Goal: Communication & Community: Answer question/provide support

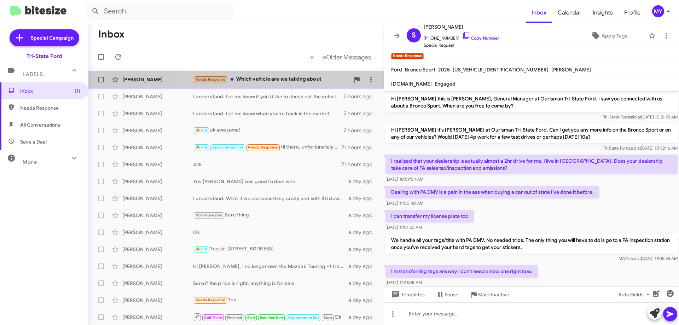
click at [280, 79] on div "Needs Response Which vehicle are we talking about" at bounding box center [271, 79] width 157 height 8
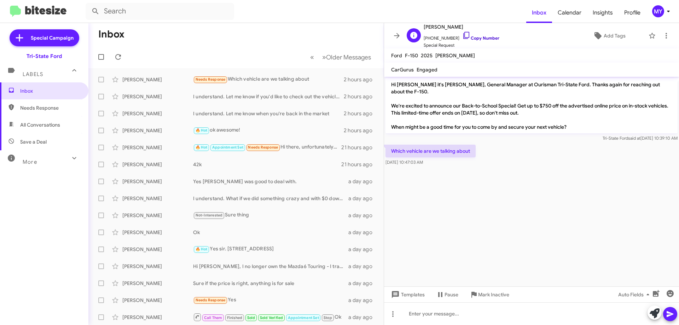
click at [462, 36] on icon at bounding box center [466, 35] width 8 height 8
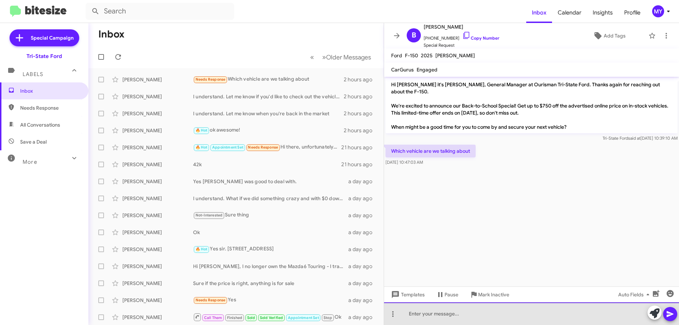
click at [502, 309] on div at bounding box center [531, 313] width 295 height 23
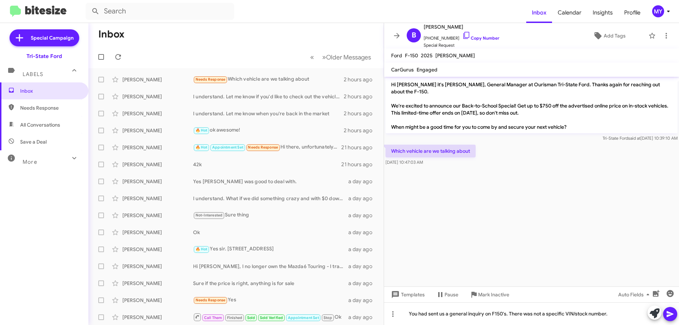
click at [675, 312] on button at bounding box center [670, 314] width 14 height 14
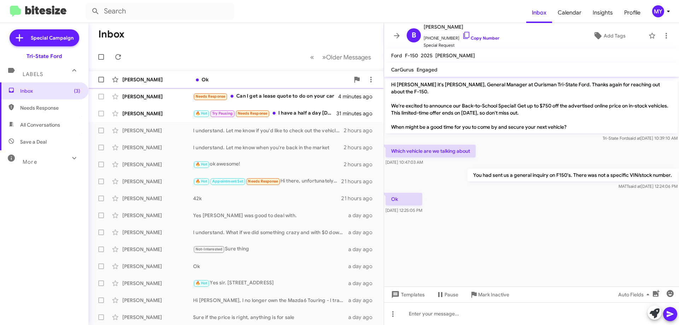
click at [232, 79] on div "Ok" at bounding box center [271, 79] width 157 height 7
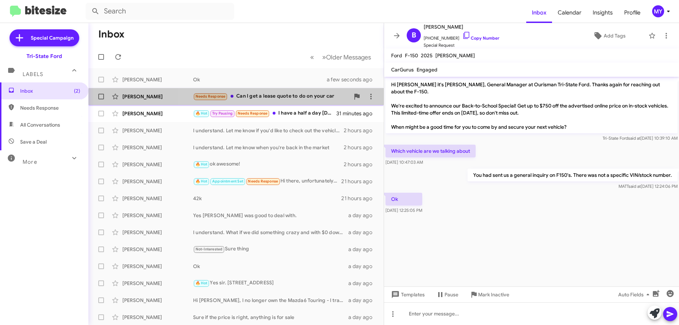
click at [300, 101] on div "[PERSON_NAME] Needs Response Can I get a lease quote to do on your car 4 minute…" at bounding box center [236, 96] width 284 height 14
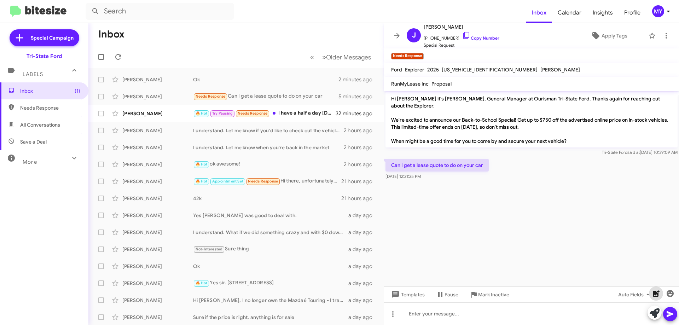
click at [658, 293] on icon "button" at bounding box center [656, 293] width 7 height 7
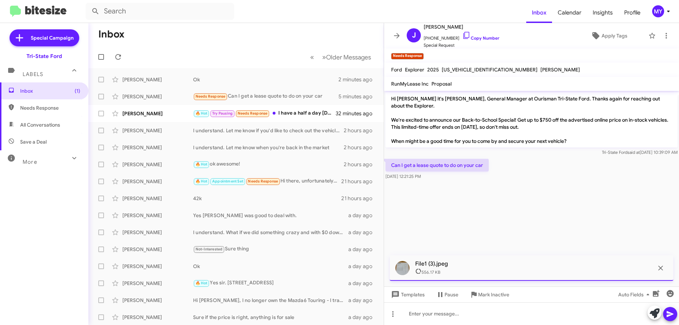
click at [667, 316] on icon at bounding box center [670, 314] width 7 height 6
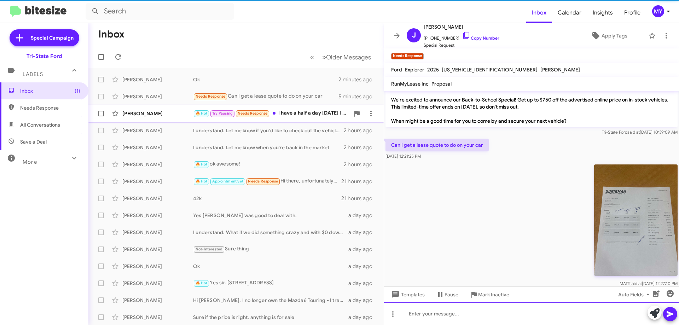
scroll to position [21, 0]
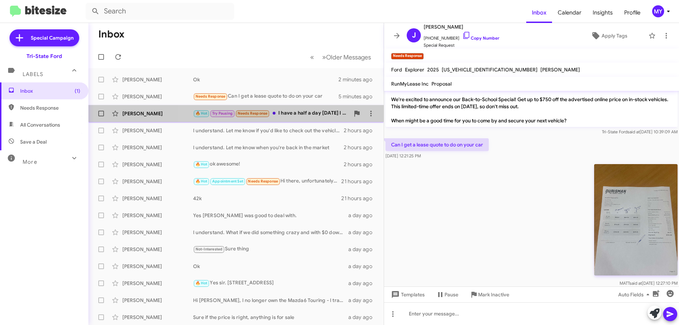
click at [311, 112] on div "🔥 Hot Try Pausing Needs Response I have a half a day [DATE] I can get down ther…" at bounding box center [271, 113] width 157 height 8
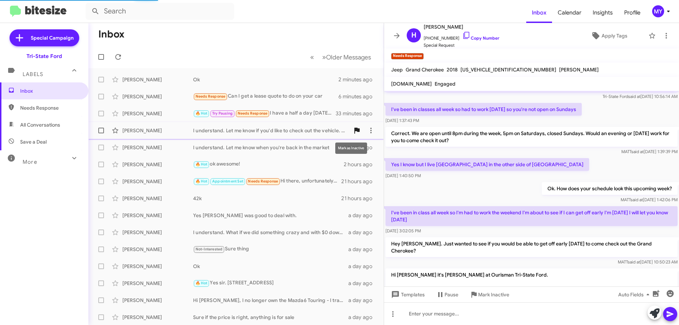
scroll to position [93, 0]
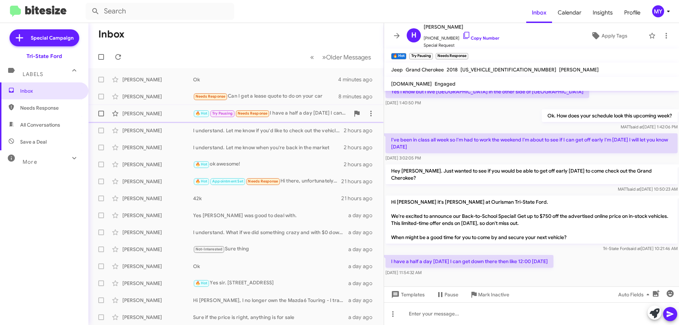
click at [298, 113] on div "🔥 Hot Try Pausing Needs Response I have a half a day [DATE] I can get down ther…" at bounding box center [271, 113] width 157 height 8
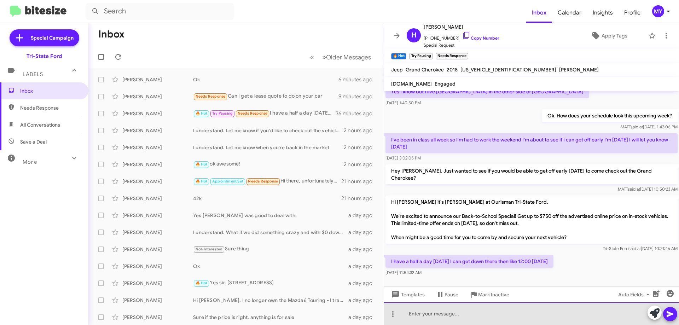
click at [448, 321] on div at bounding box center [531, 313] width 295 height 23
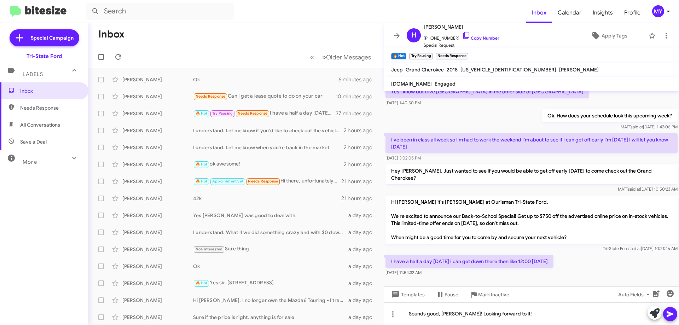
click at [672, 314] on icon at bounding box center [670, 314] width 7 height 6
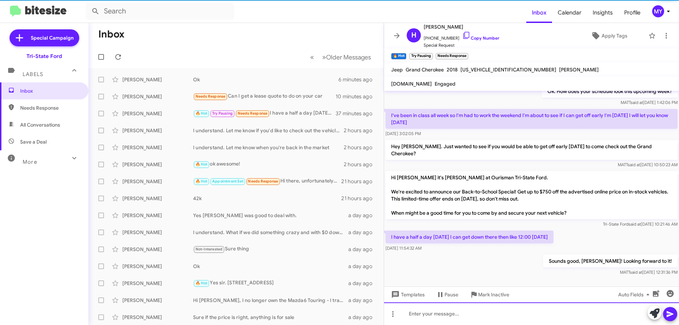
scroll to position [119, 0]
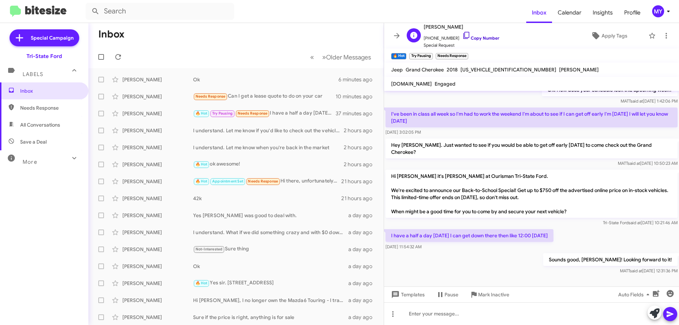
click at [462, 34] on icon at bounding box center [466, 35] width 8 height 8
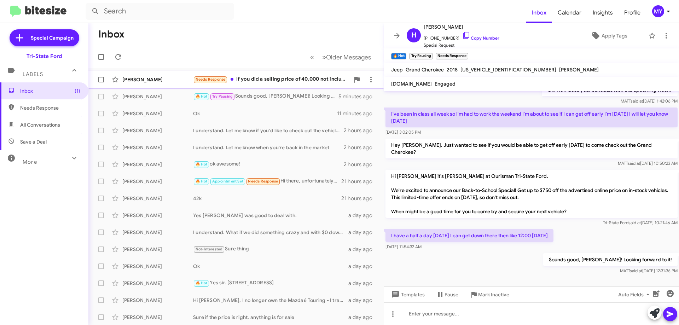
click at [275, 79] on div "Needs Response If you did a selling price of 40,000 not inclusive of any rebate…" at bounding box center [271, 79] width 157 height 8
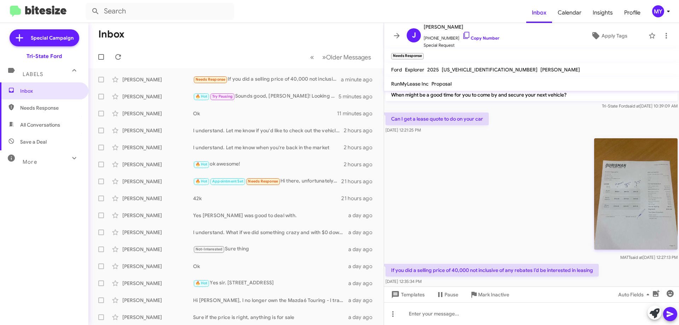
click at [617, 197] on img at bounding box center [635, 193] width 83 height 111
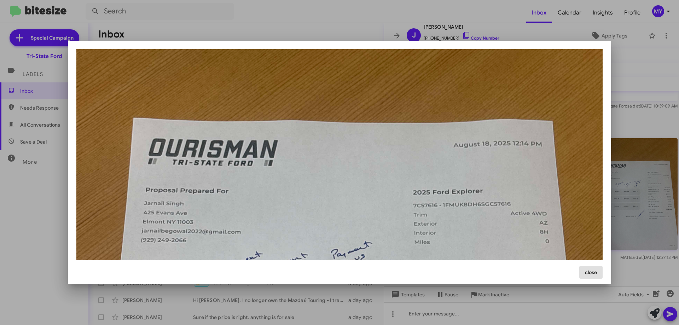
scroll to position [71, 0]
click at [632, 71] on div at bounding box center [339, 162] width 679 height 325
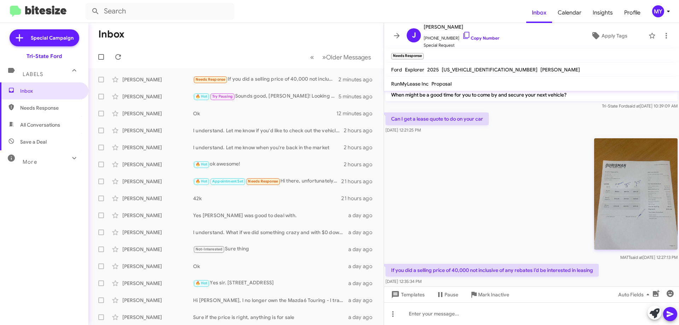
drag, startPoint x: 594, startPoint y: 263, endPoint x: 384, endPoint y: 265, distance: 209.4
click at [384, 265] on div "If you did a selling price of 40,000 not inclusive of any rebates I’d be intere…" at bounding box center [531, 274] width 295 height 24
copy p "If you did a selling price of 40,000 not inclusive of any rebates I’d be intere…"
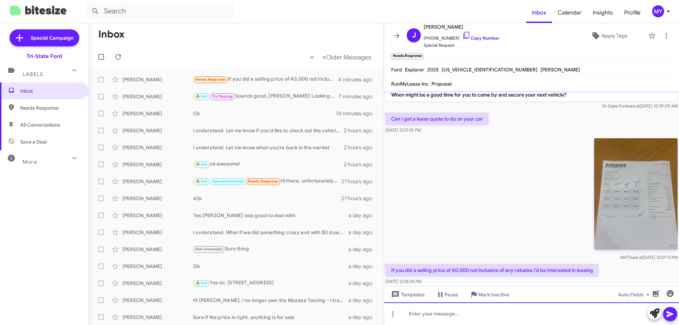
click at [462, 308] on div at bounding box center [531, 313] width 295 height 23
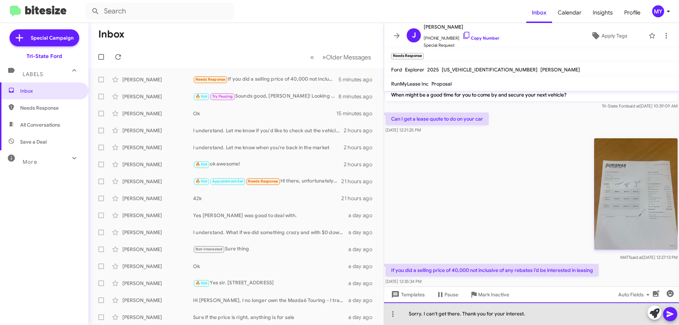
drag, startPoint x: 536, startPoint y: 316, endPoint x: 463, endPoint y: 315, distance: 72.5
click at [463, 315] on div "Sorry. I can't get there. Thank you for your interest." at bounding box center [531, 313] width 295 height 23
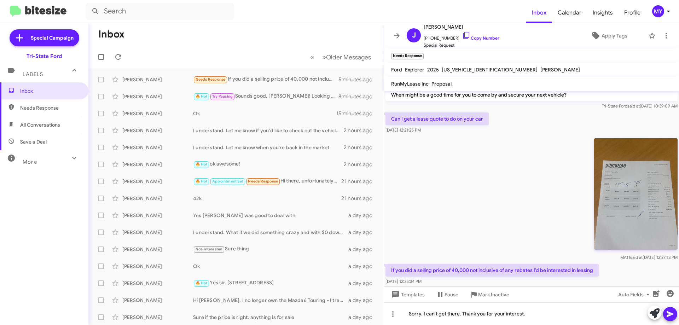
click at [534, 181] on div "[PERSON_NAME] said at [DATE] 12:27:13 PM" at bounding box center [531, 198] width 295 height 127
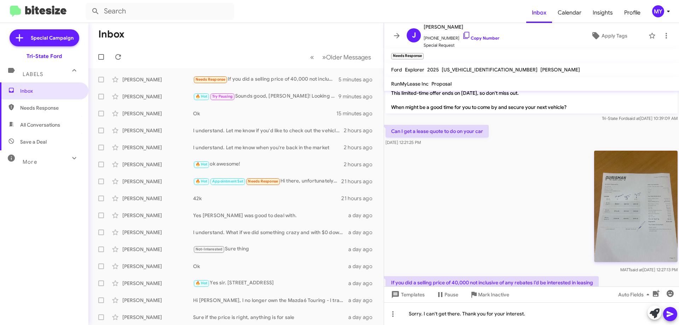
scroll to position [46, 0]
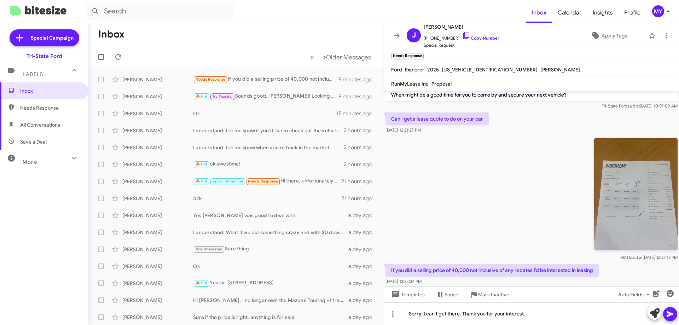
click at [609, 184] on img at bounding box center [635, 193] width 83 height 111
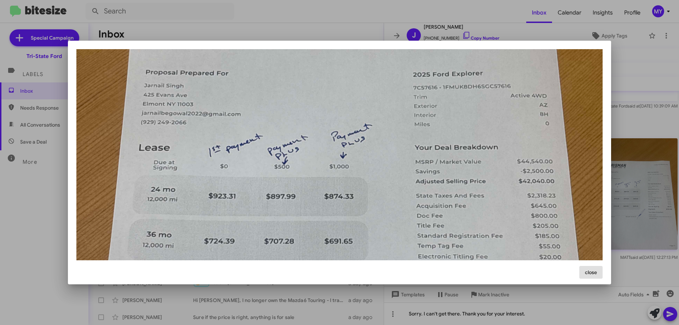
scroll to position [177, 0]
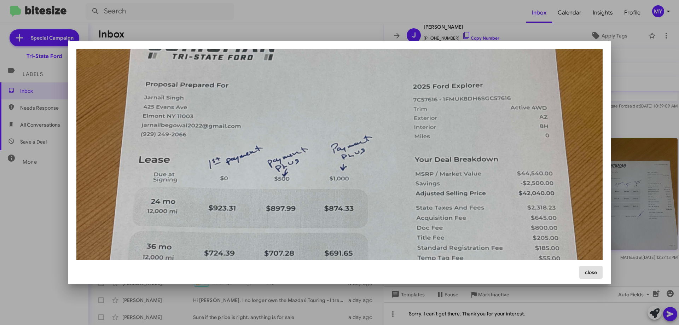
click at [640, 124] on div at bounding box center [339, 162] width 679 height 325
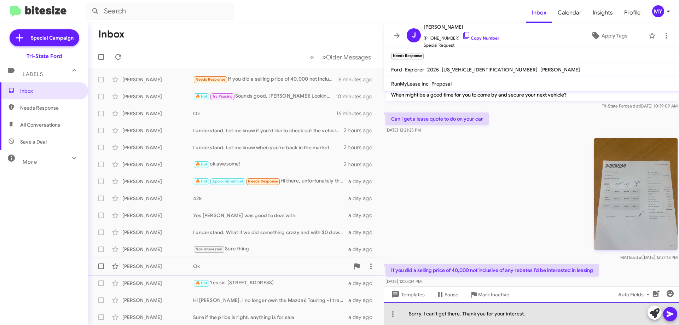
drag, startPoint x: 534, startPoint y: 314, endPoint x: 137, endPoint y: 265, distance: 400.3
click at [179, 272] on div "Inbox « Previous » Next Older Messages [PERSON_NAME] Needs Response If you did …" at bounding box center [383, 174] width 591 height 302
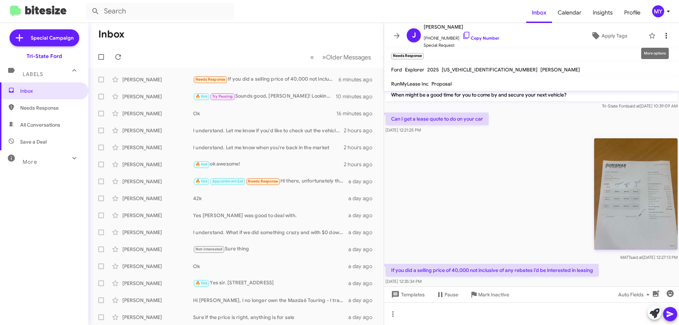
click at [662, 33] on icon at bounding box center [666, 35] width 8 height 8
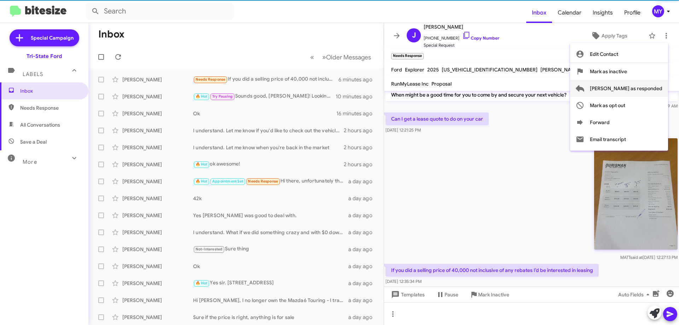
click at [633, 88] on span "[PERSON_NAME] as responded" at bounding box center [626, 88] width 73 height 17
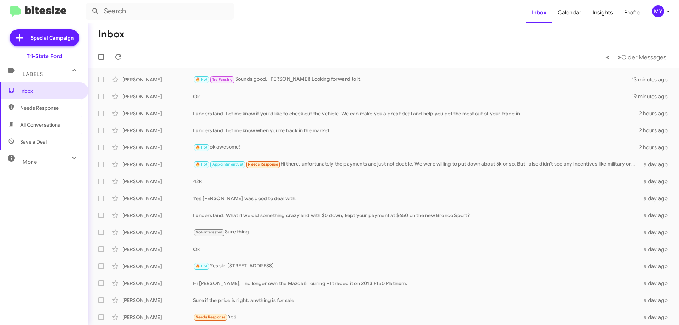
click at [44, 127] on span "All Conversations" at bounding box center [40, 124] width 40 height 7
type input "in:all-conversations"
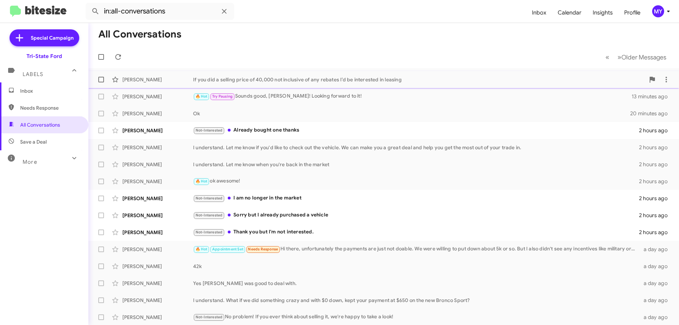
click at [287, 80] on div "If you did a selling price of 40,000 not inclusive of any rebates I’d be intere…" at bounding box center [419, 79] width 452 height 7
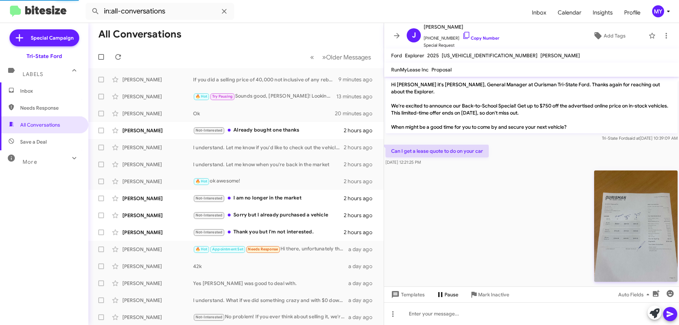
scroll to position [32, 0]
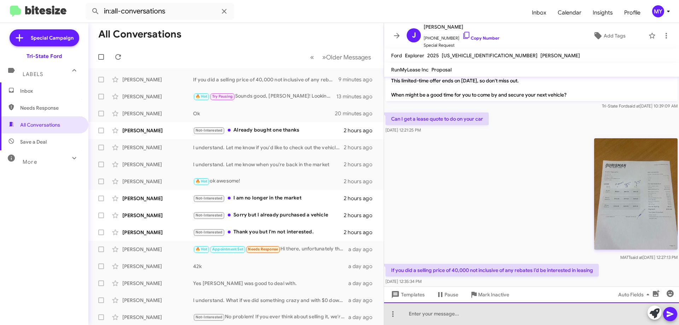
click at [441, 319] on div at bounding box center [531, 313] width 295 height 23
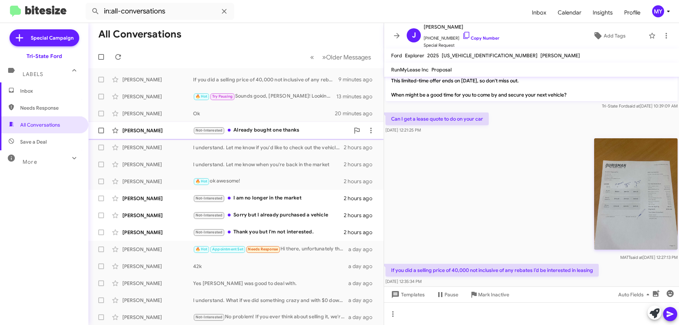
click at [266, 129] on div "Not-Interested Already bought one thanks" at bounding box center [271, 130] width 157 height 8
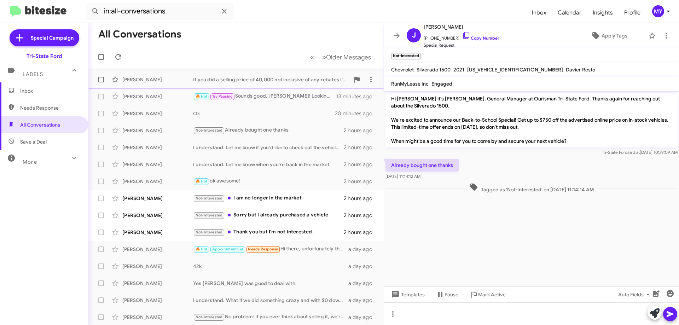
click at [284, 79] on div "If you did a selling price of 40,000 not inclusive of any rebates I’d be intere…" at bounding box center [271, 79] width 157 height 7
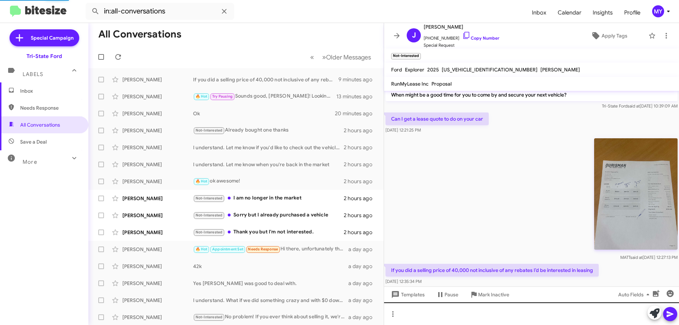
scroll to position [32, 0]
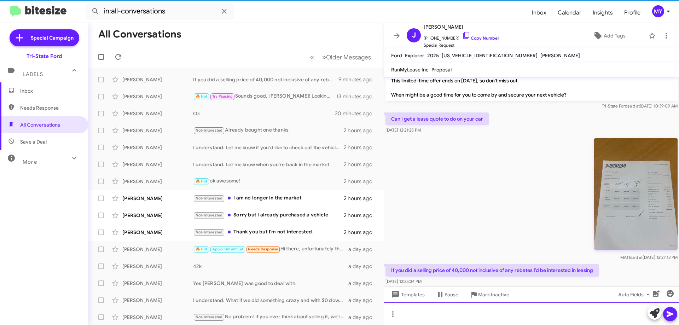
click at [446, 317] on div at bounding box center [531, 313] width 295 height 23
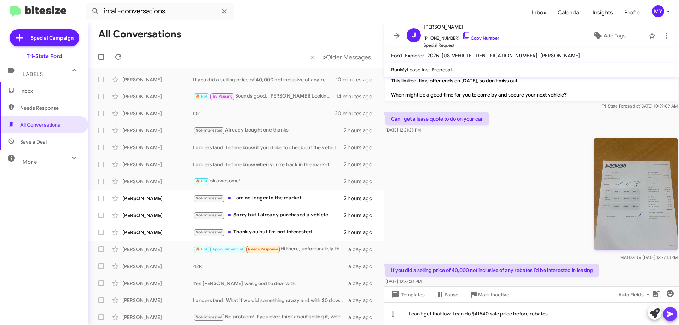
click at [665, 314] on button at bounding box center [670, 314] width 14 height 14
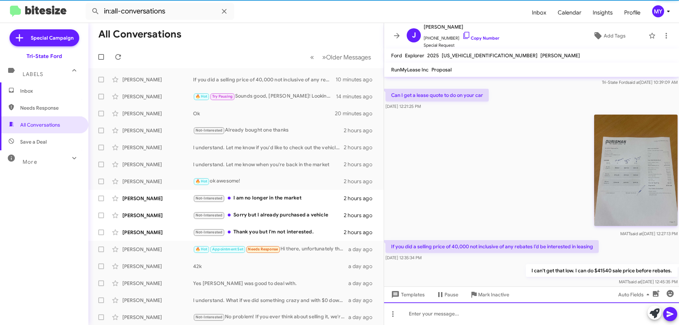
scroll to position [58, 0]
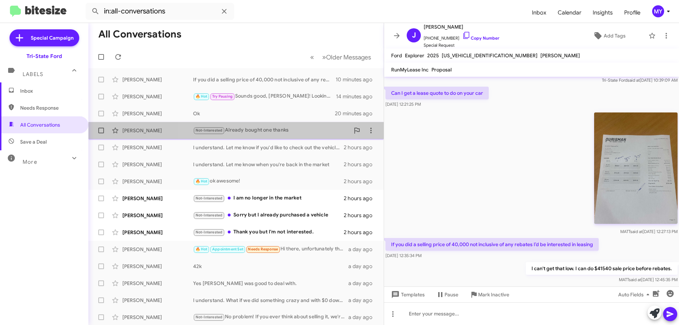
click at [266, 130] on div "Not-Interested Already bought one thanks" at bounding box center [271, 130] width 157 height 8
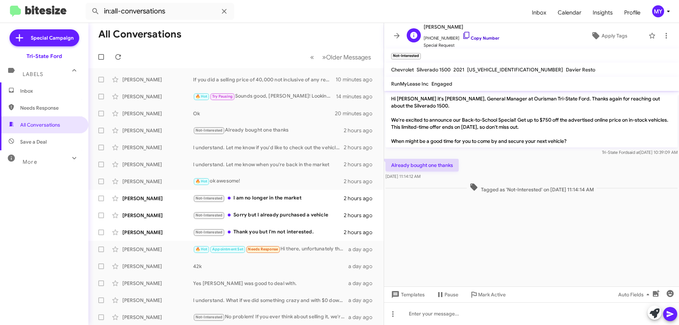
click at [462, 35] on icon at bounding box center [466, 35] width 8 height 8
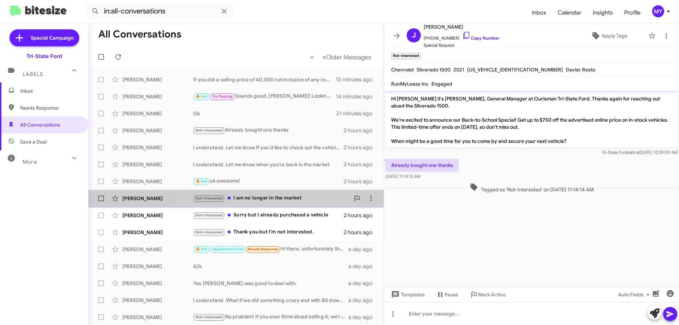
click at [274, 194] on div "Bill C Not-Interested I am no longer in the market 2 hours ago" at bounding box center [236, 198] width 284 height 14
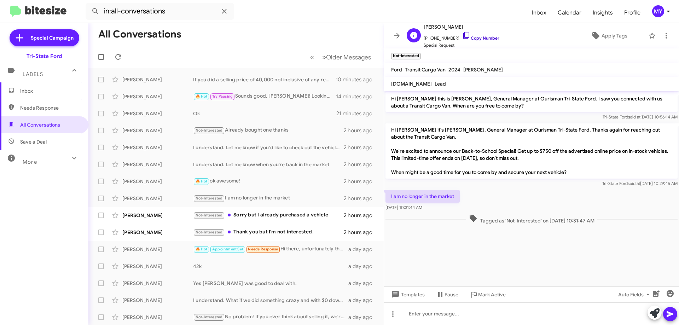
click at [463, 35] on icon at bounding box center [466, 35] width 6 height 7
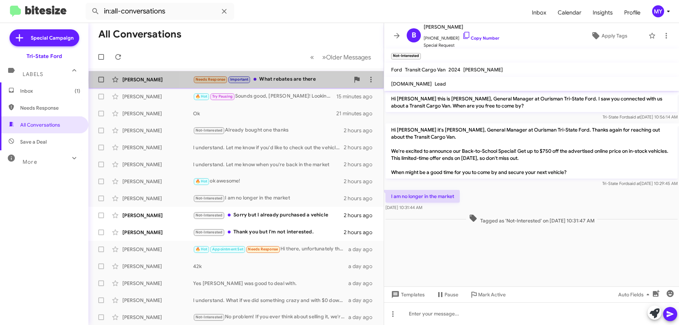
click at [299, 80] on div "Needs Response Important What rebates are there" at bounding box center [271, 79] width 157 height 8
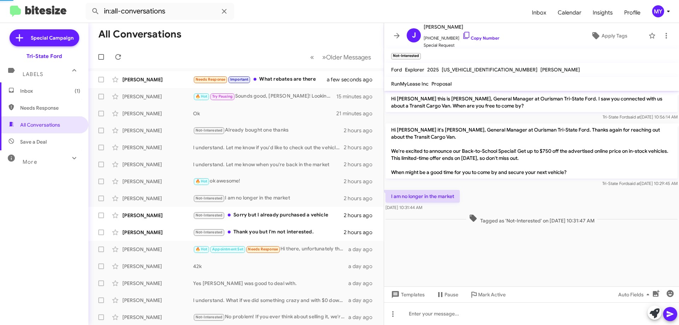
scroll to position [98, 0]
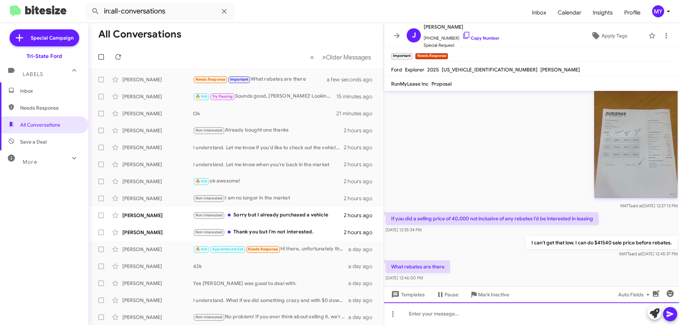
click at [447, 313] on div at bounding box center [531, 313] width 295 height 23
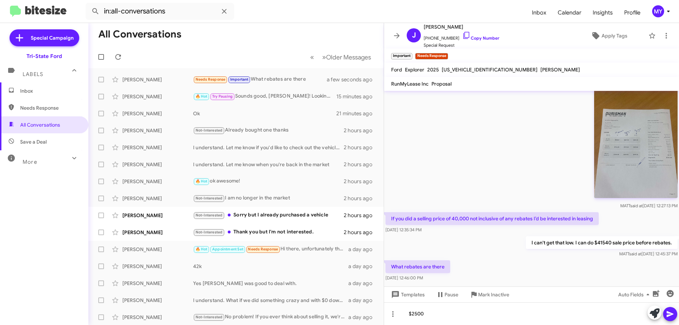
click at [668, 313] on icon at bounding box center [670, 314] width 7 height 6
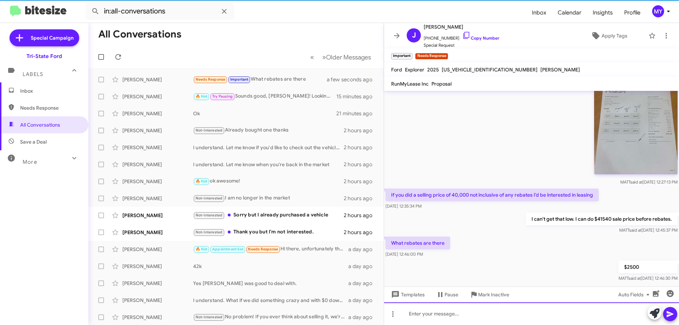
scroll to position [124, 0]
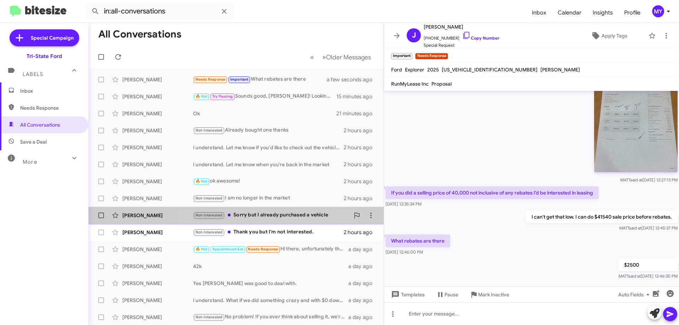
click at [267, 215] on div "Not-Interested Sorry but I already purchased a vehicle" at bounding box center [271, 215] width 157 height 8
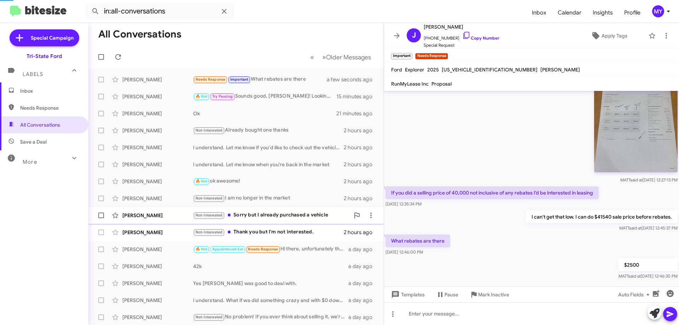
scroll to position [120, 0]
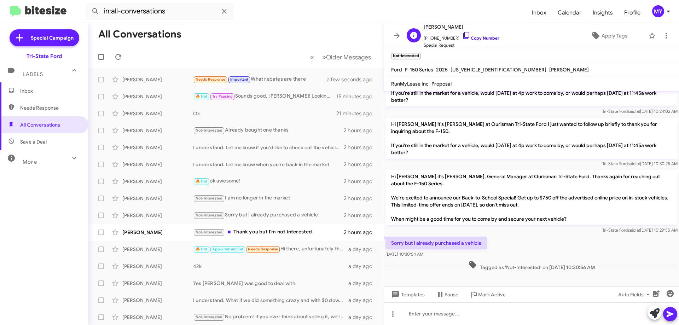
click at [462, 35] on icon at bounding box center [466, 35] width 8 height 8
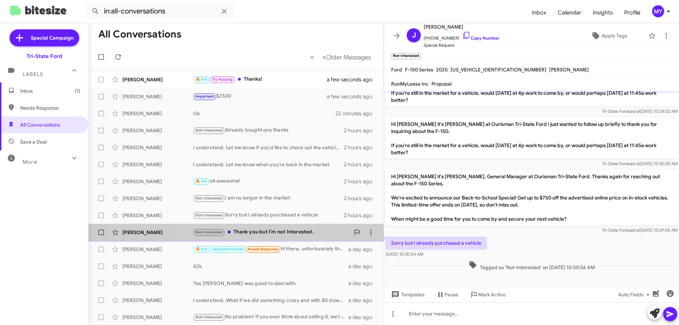
click at [285, 232] on div "Not-Interested Thank you but I'm not interested." at bounding box center [271, 232] width 157 height 8
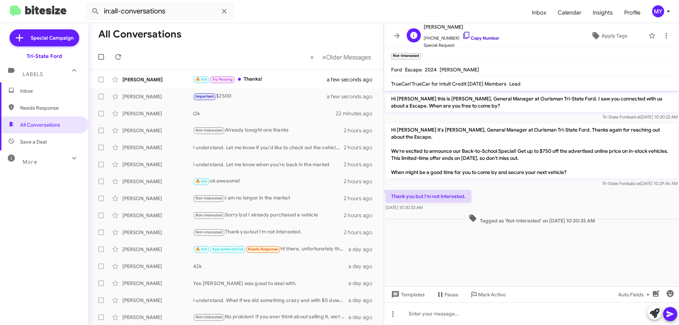
click at [462, 36] on icon at bounding box center [466, 35] width 8 height 8
click at [268, 76] on div "🔥 Hot Try Pausing Thanks!" at bounding box center [271, 79] width 157 height 8
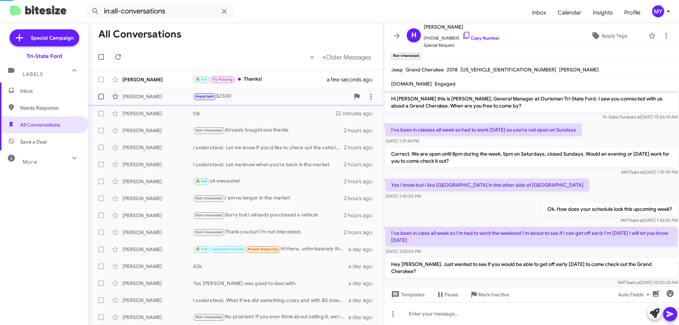
scroll to position [145, 0]
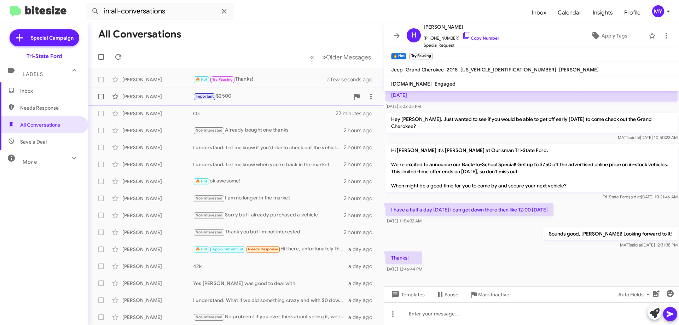
click at [248, 98] on div "Important $2500" at bounding box center [271, 96] width 157 height 8
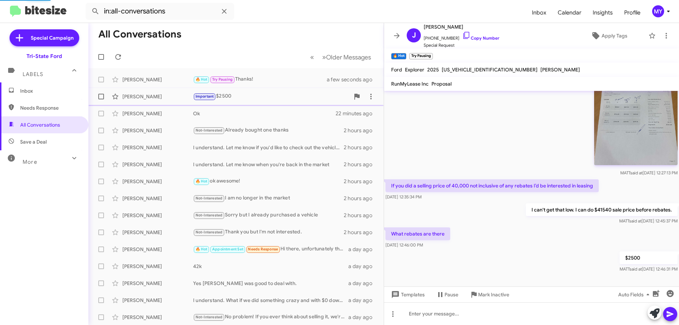
scroll to position [124, 0]
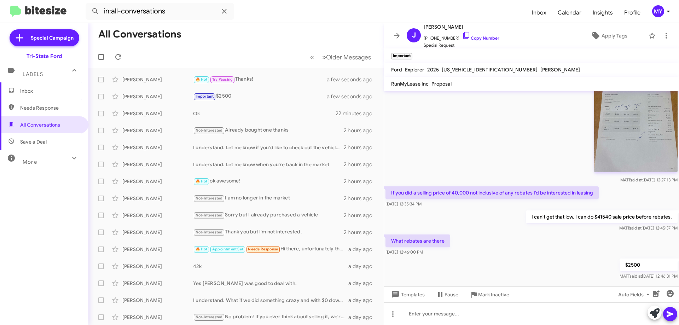
click at [42, 90] on span "Inbox" at bounding box center [50, 90] width 60 height 7
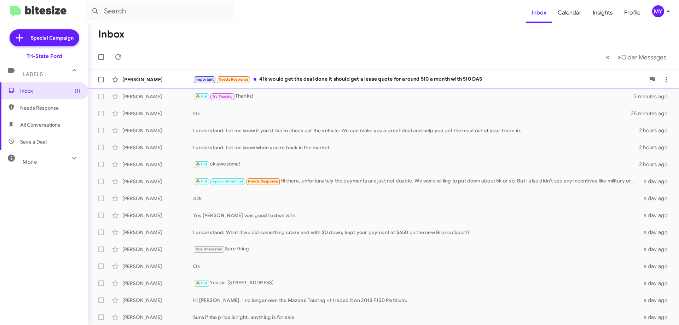
click at [351, 81] on div "Important Needs Response 41k would get the deal done It should get a lease quot…" at bounding box center [419, 79] width 452 height 8
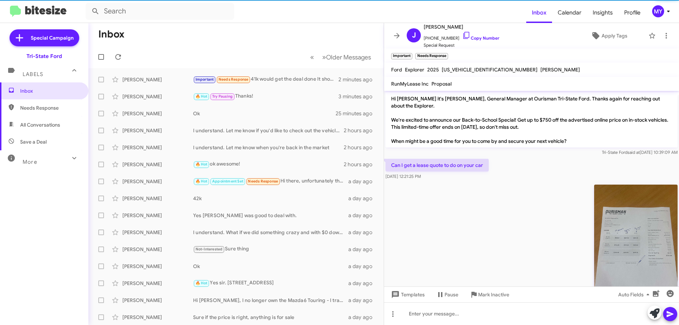
scroll to position [164, 0]
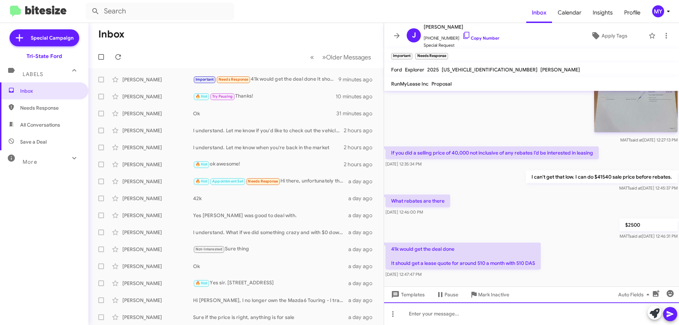
click at [454, 322] on div at bounding box center [531, 313] width 295 height 23
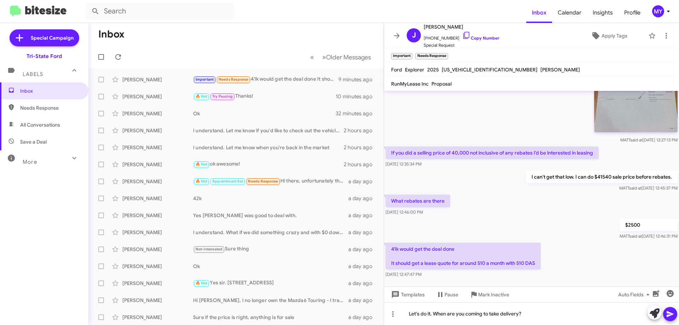
click at [671, 312] on icon at bounding box center [670, 314] width 8 height 8
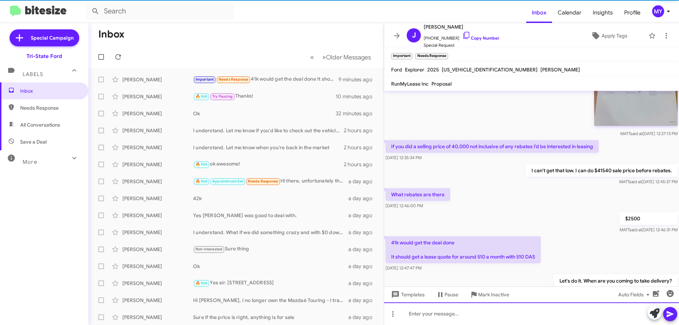
scroll to position [190, 0]
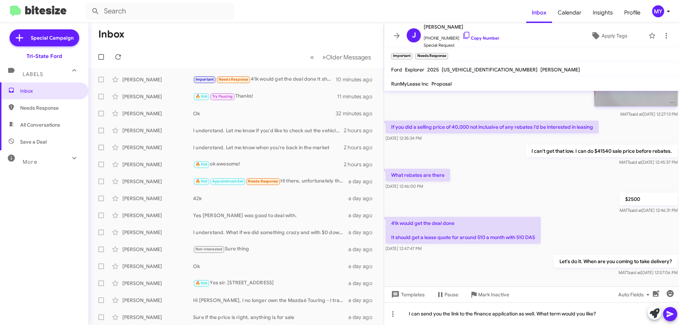
click at [669, 316] on icon at bounding box center [670, 314] width 7 height 6
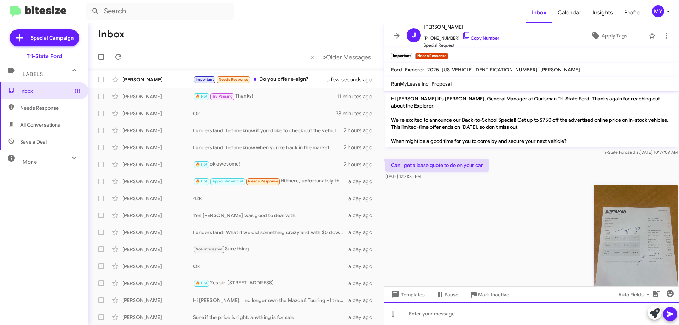
scroll to position [241, 0]
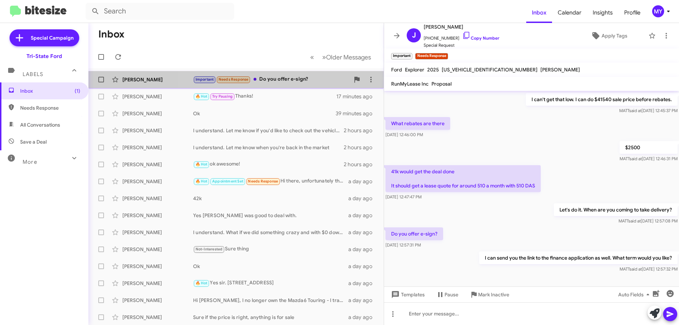
click at [278, 77] on div "Important Needs Response Do you offer e-sign?" at bounding box center [271, 79] width 157 height 8
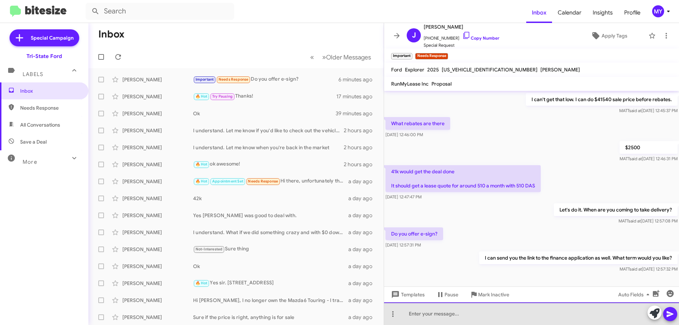
click at [418, 315] on div at bounding box center [531, 313] width 295 height 23
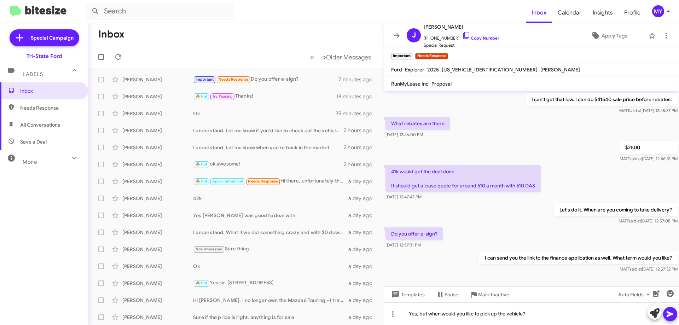
click at [675, 311] on button at bounding box center [670, 314] width 14 height 14
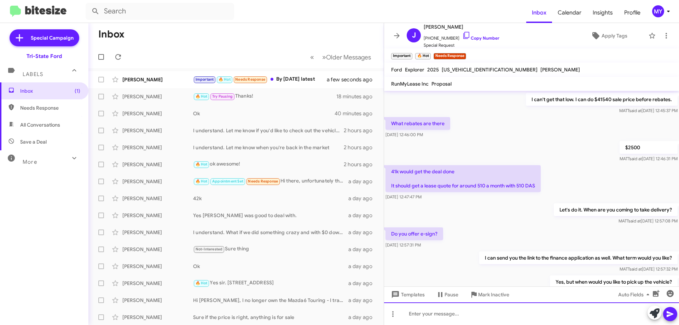
scroll to position [293, 0]
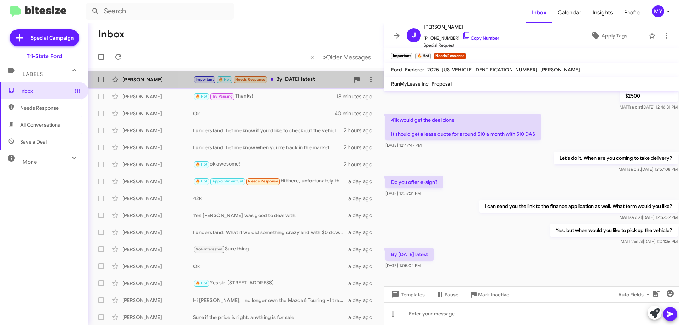
click at [297, 77] on div "Important 🔥 Hot Needs Response By [DATE] latest" at bounding box center [271, 79] width 157 height 8
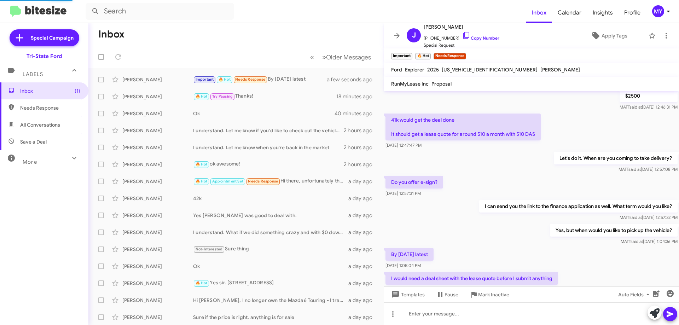
scroll to position [319, 0]
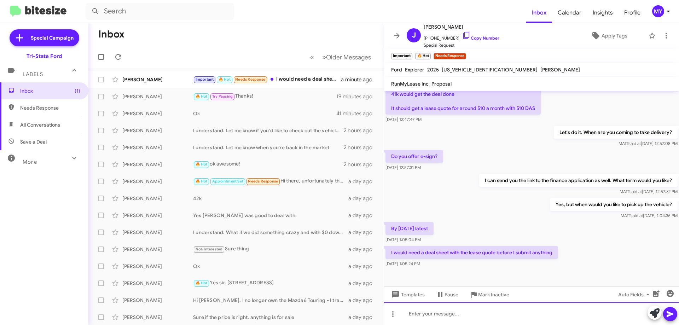
click at [476, 317] on div at bounding box center [531, 313] width 295 height 23
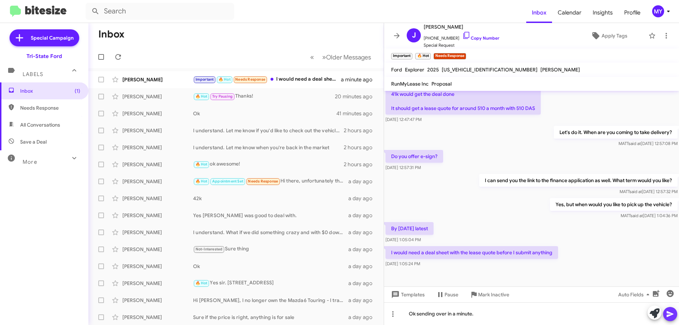
click at [672, 314] on icon at bounding box center [670, 314] width 7 height 6
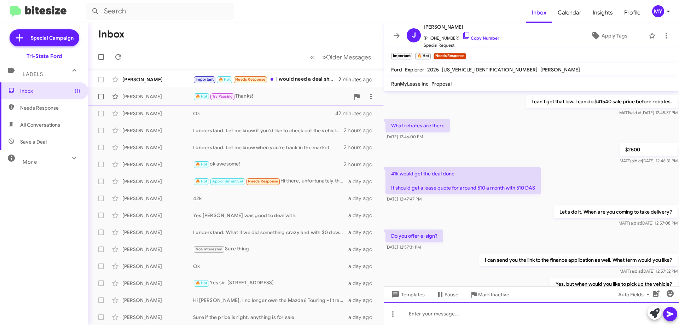
scroll to position [238, 0]
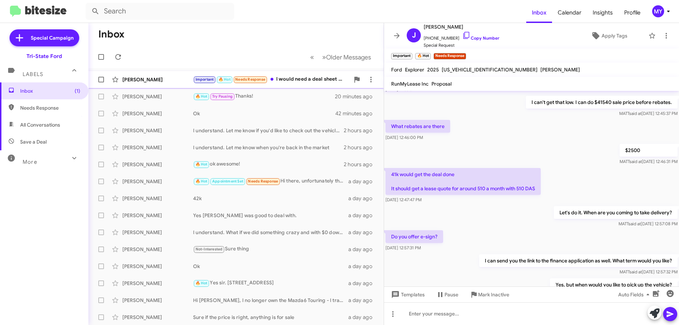
click at [303, 77] on div "Important 🔥 Hot Needs Response I would need a deal sheet with the lease quote b…" at bounding box center [271, 79] width 157 height 8
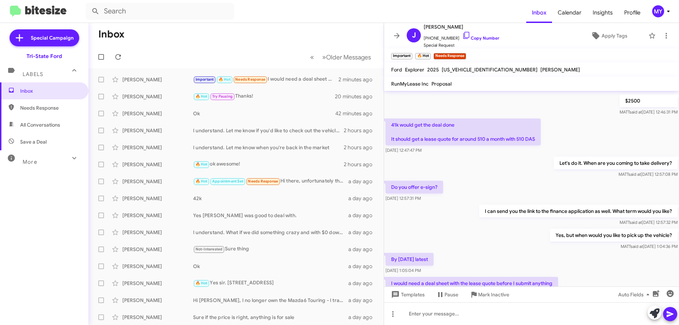
scroll to position [345, 0]
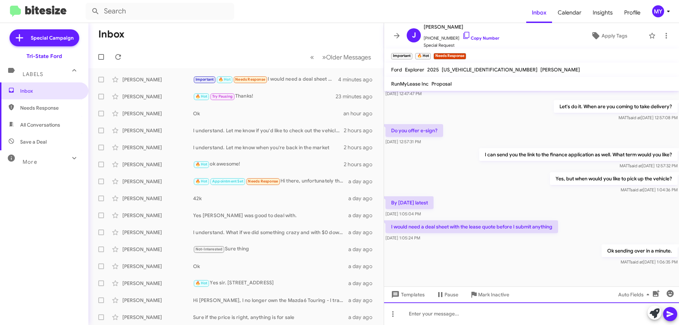
click at [436, 317] on div at bounding box center [531, 313] width 295 height 23
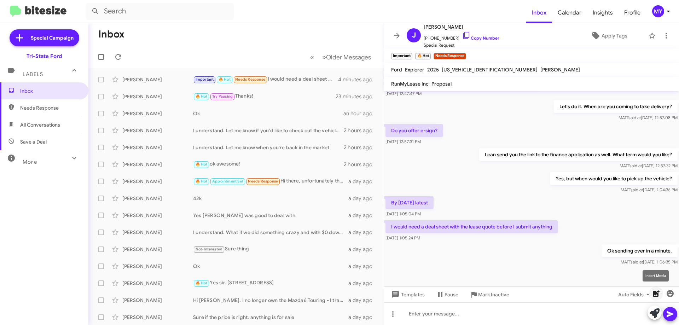
click at [656, 294] on icon "button" at bounding box center [656, 293] width 7 height 7
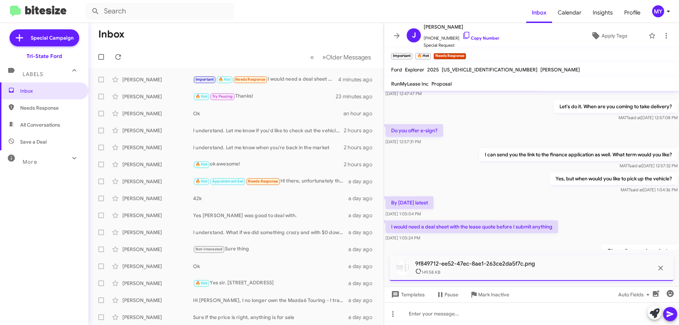
click at [671, 316] on icon at bounding box center [670, 314] width 7 height 6
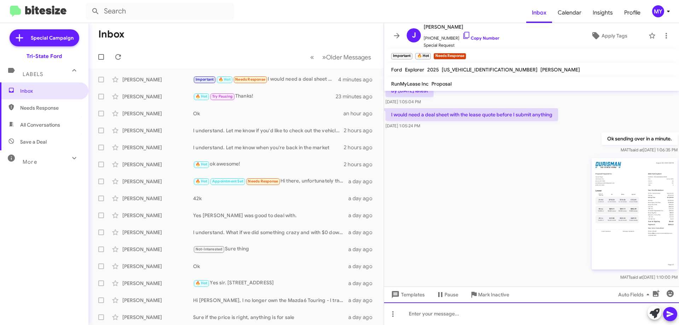
scroll to position [474, 0]
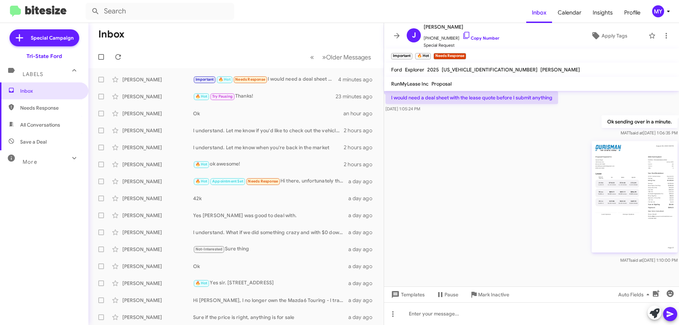
click at [610, 186] on img at bounding box center [635, 196] width 86 height 111
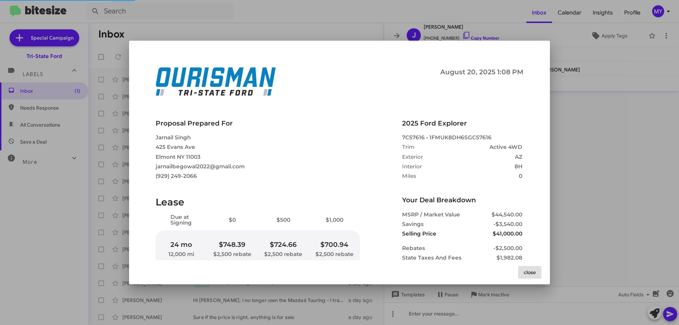
scroll to position [499, 0]
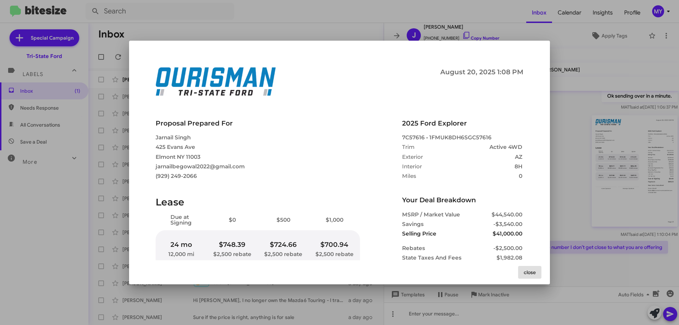
click at [581, 196] on div at bounding box center [339, 162] width 679 height 325
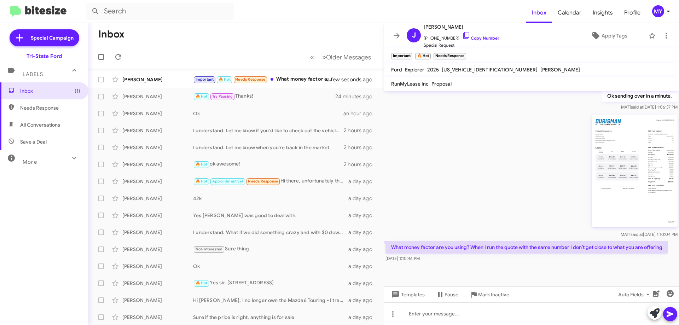
click at [626, 185] on img at bounding box center [635, 170] width 86 height 111
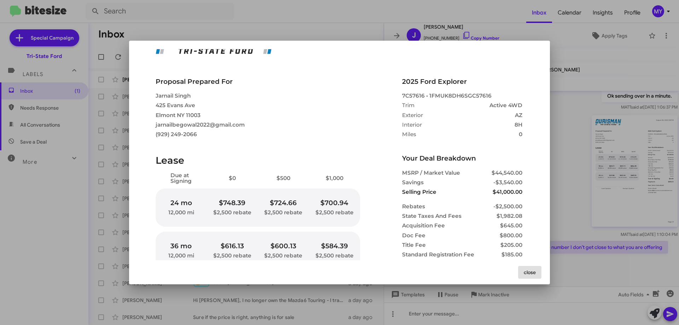
scroll to position [0, 0]
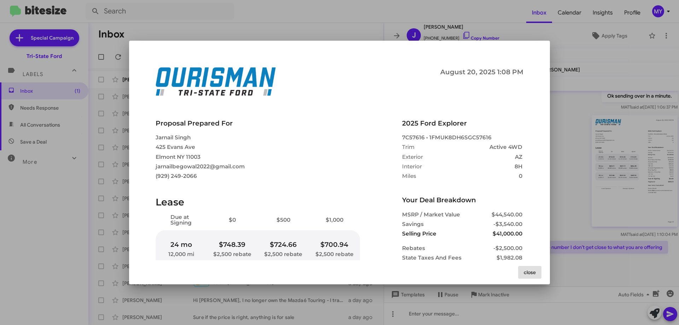
click at [570, 72] on div at bounding box center [339, 162] width 679 height 325
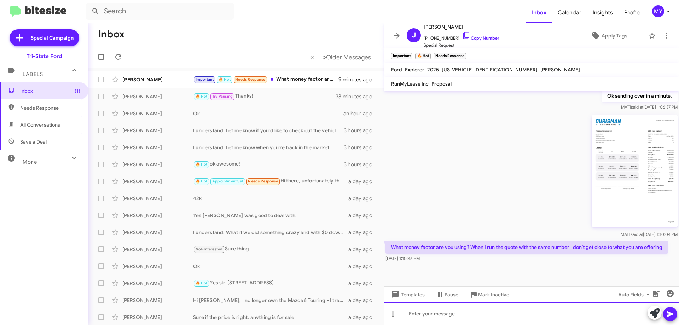
click at [451, 313] on div at bounding box center [531, 313] width 295 height 23
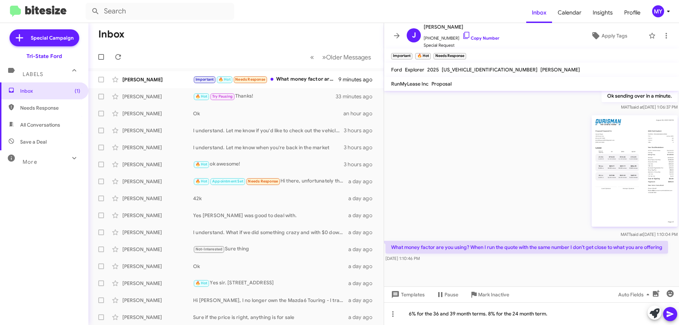
click at [667, 315] on icon at bounding box center [670, 314] width 7 height 6
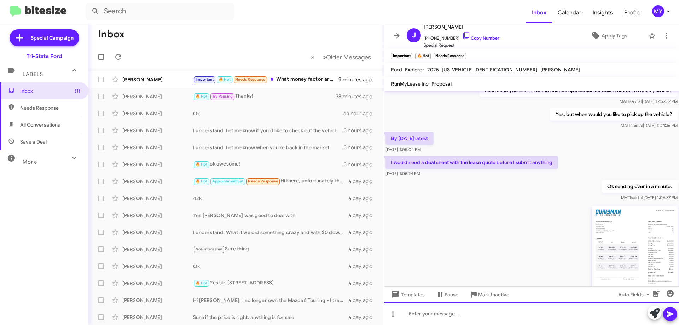
scroll to position [525, 0]
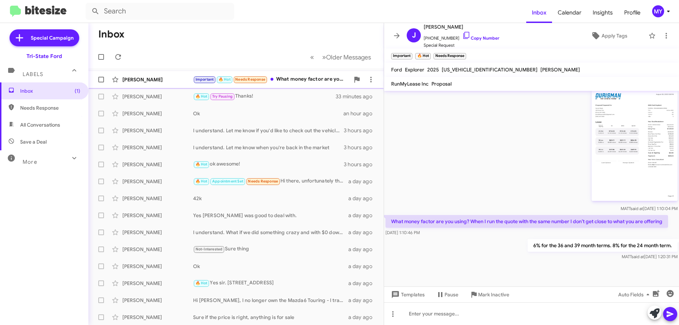
click at [307, 80] on div "Important 🔥 Hot Needs Response What money factor are you using? When I run the …" at bounding box center [271, 79] width 157 height 8
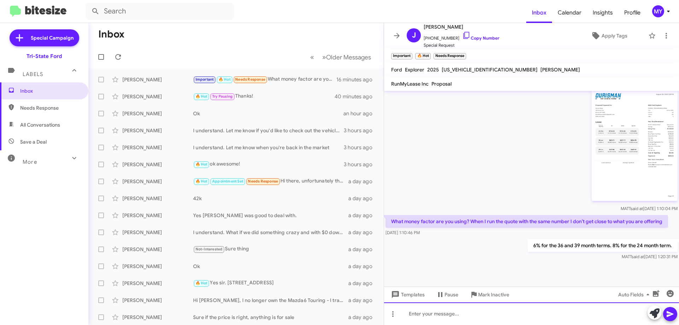
click at [513, 314] on div at bounding box center [531, 313] width 295 height 23
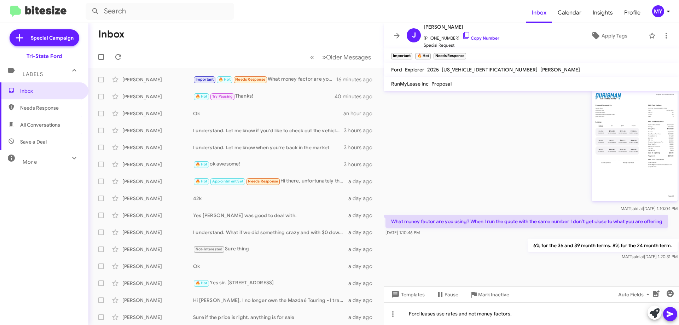
click at [675, 313] on button at bounding box center [670, 314] width 14 height 14
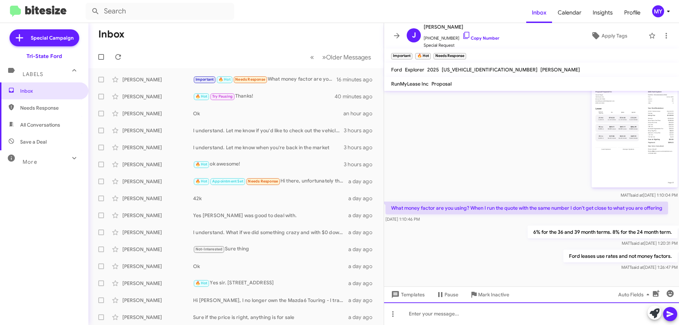
scroll to position [551, 0]
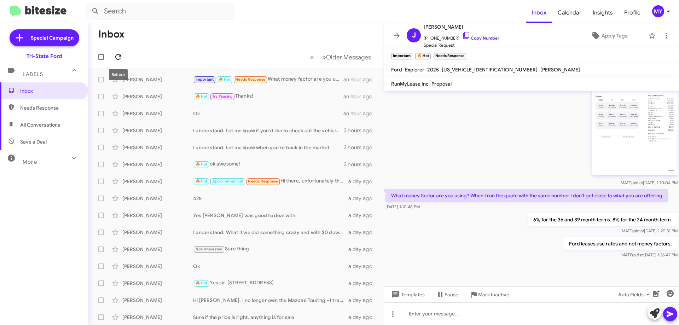
click at [120, 56] on icon at bounding box center [118, 57] width 6 height 6
click at [273, 78] on div "Important 🔥 Hot Ford leases use rates and not money factors." at bounding box center [271, 79] width 157 height 8
click at [49, 125] on span "All Conversations" at bounding box center [40, 124] width 40 height 7
type input "in:all-conversations"
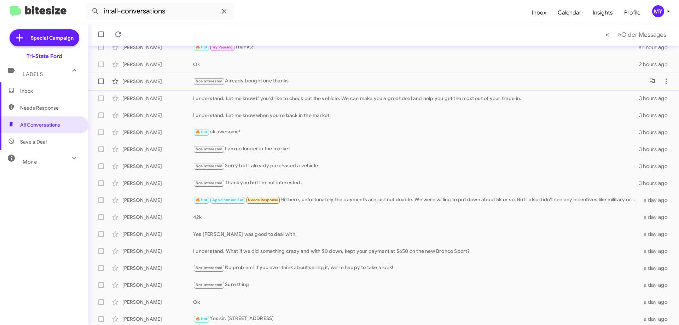
scroll to position [86, 0]
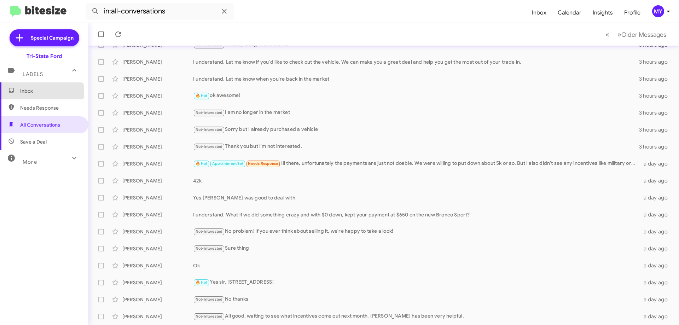
click at [39, 92] on span "Inbox" at bounding box center [50, 90] width 60 height 7
